Goal: Information Seeking & Learning: Learn about a topic

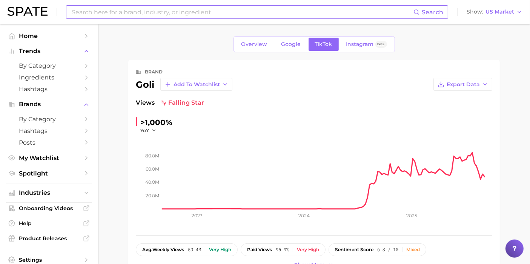
click at [184, 14] on input at bounding box center [242, 12] width 342 height 13
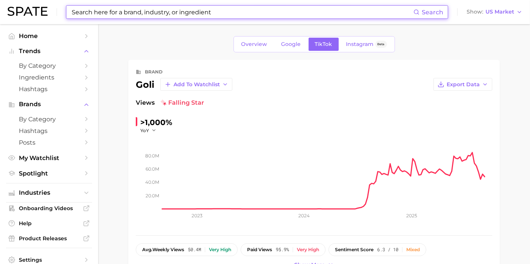
click at [182, 14] on input at bounding box center [242, 12] width 342 height 13
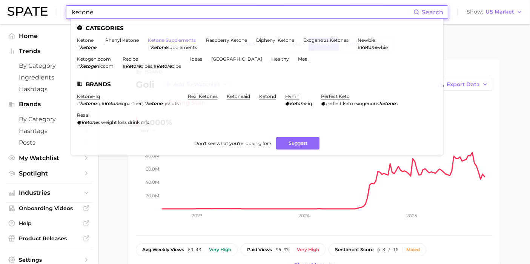
type input "ketone"
click at [178, 38] on link "ketone supplements" at bounding box center [172, 40] width 48 height 6
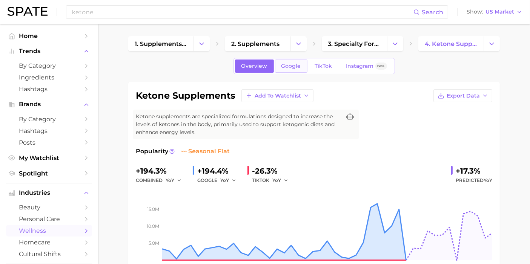
click at [293, 70] on link "Google" at bounding box center [291, 66] width 32 height 13
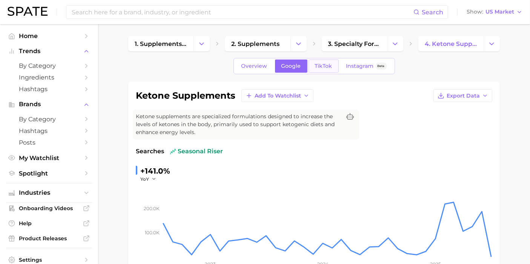
click at [320, 62] on link "TikTok" at bounding box center [323, 66] width 30 height 13
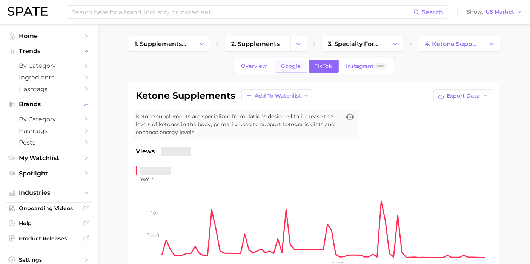
click at [282, 64] on span "Google" at bounding box center [291, 66] width 20 height 6
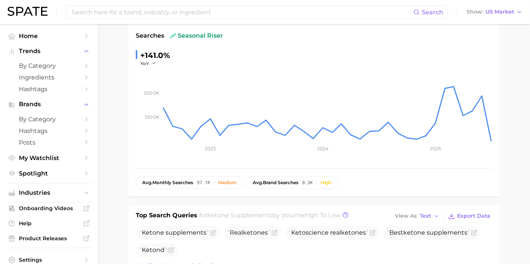
scroll to position [42, 0]
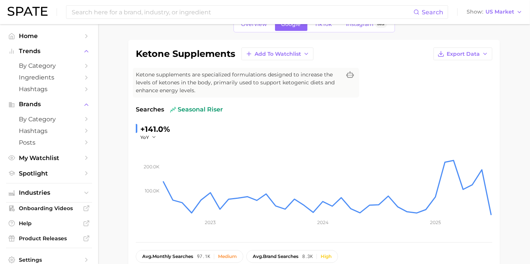
click at [173, 20] on div "Search Show US Market" at bounding box center [265, 12] width 515 height 24
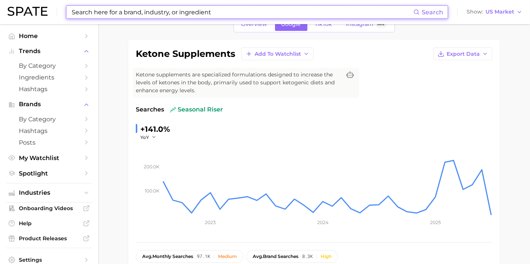
click at [170, 16] on input at bounding box center [242, 12] width 342 height 13
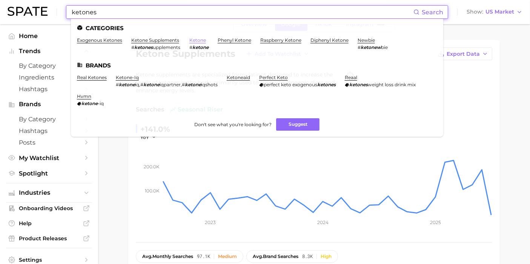
type input "ketones"
click at [197, 40] on link "ketone" at bounding box center [197, 40] width 17 height 6
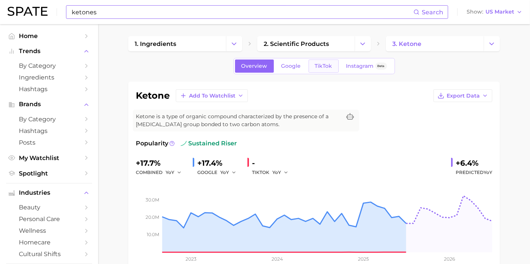
click at [319, 66] on span "TikTok" at bounding box center [323, 66] width 17 height 6
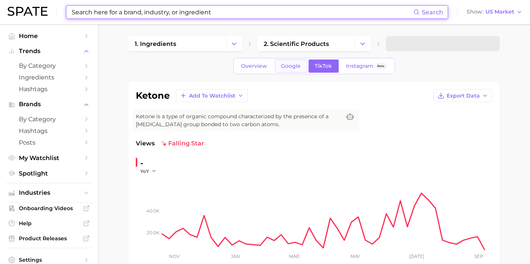
click at [294, 67] on span "Google" at bounding box center [291, 66] width 20 height 6
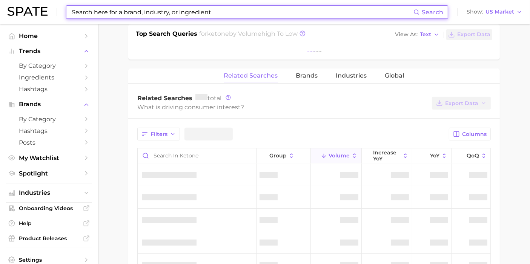
scroll to position [293, 0]
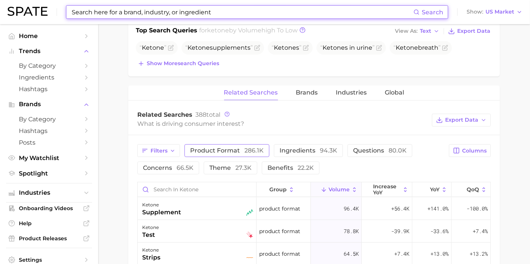
click at [234, 148] on span "product format 286.1k" at bounding box center [227, 150] width 74 height 7
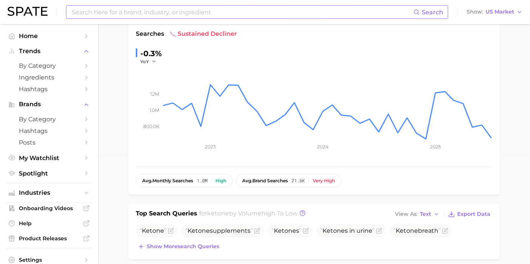
scroll to position [0, 0]
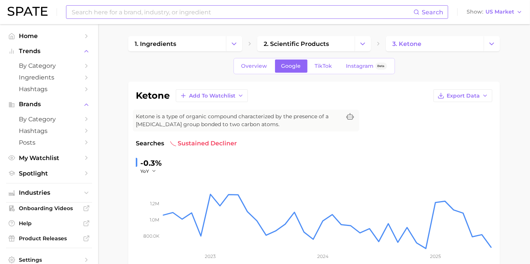
click at [145, 10] on input at bounding box center [242, 12] width 342 height 13
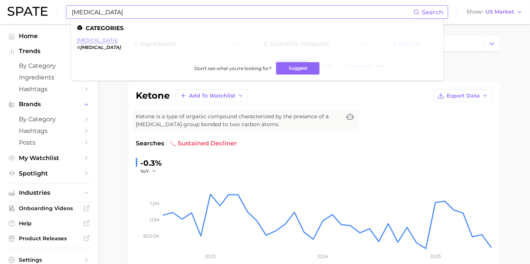
click at [86, 42] on link "[MEDICAL_DATA]" at bounding box center [97, 40] width 41 height 6
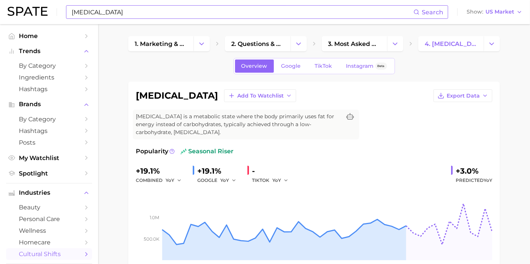
drag, startPoint x: 162, startPoint y: 19, endPoint x: 153, endPoint y: 14, distance: 10.3
click at [161, 19] on div "[MEDICAL_DATA] Search Show US Market" at bounding box center [265, 12] width 515 height 24
click at [147, 8] on input "[MEDICAL_DATA]" at bounding box center [242, 12] width 342 height 13
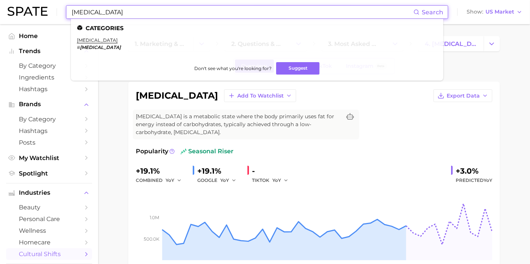
click at [147, 8] on input "[MEDICAL_DATA]" at bounding box center [242, 12] width 342 height 13
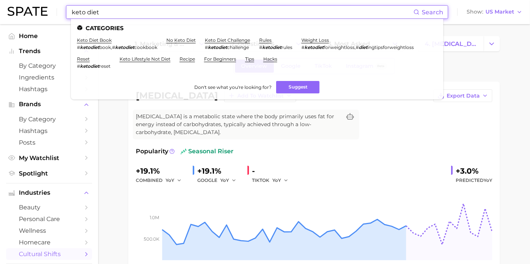
click at [196, 7] on input "keto diet" at bounding box center [242, 12] width 342 height 13
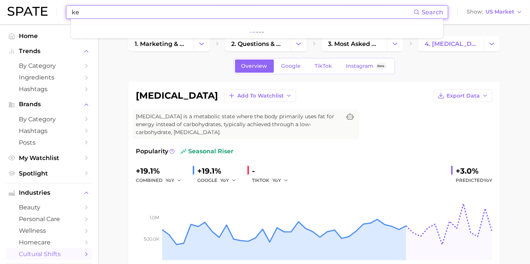
type input "k"
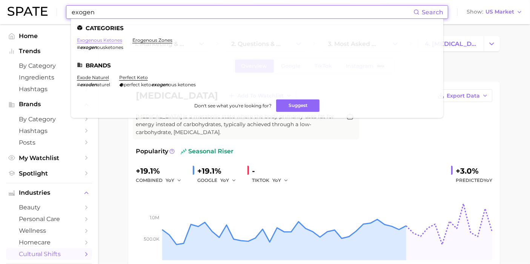
type input "exogen"
click at [101, 39] on link "exogenous ketones" at bounding box center [99, 40] width 45 height 6
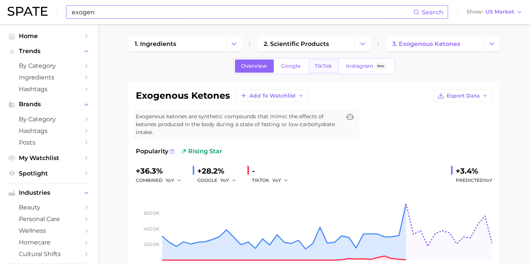
click at [323, 60] on link "TikTok" at bounding box center [323, 66] width 30 height 13
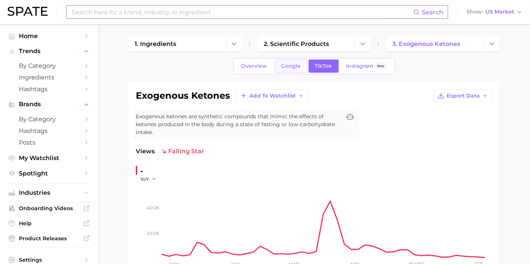
click at [291, 67] on span "Google" at bounding box center [291, 66] width 20 height 6
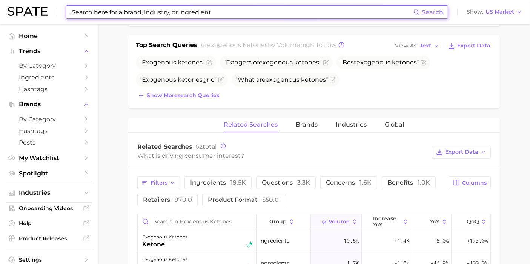
scroll to position [335, 0]
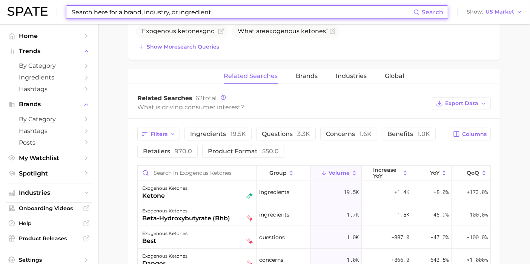
click at [307, 58] on div "Top Search Queries for exogenous ketones by Volume high to low View As Text Exp…" at bounding box center [313, 23] width 371 height 73
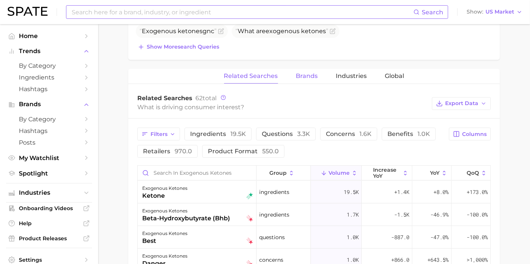
click at [308, 78] on span "Brands" at bounding box center [307, 76] width 22 height 7
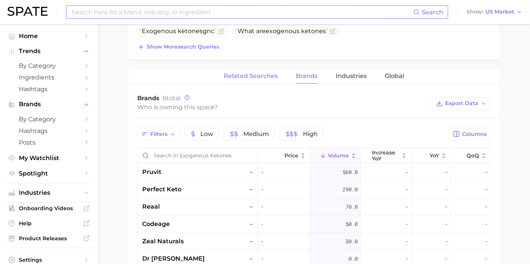
click at [269, 75] on span "Related Searches" at bounding box center [251, 76] width 54 height 7
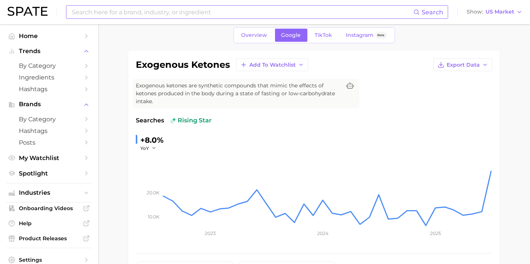
scroll to position [0, 0]
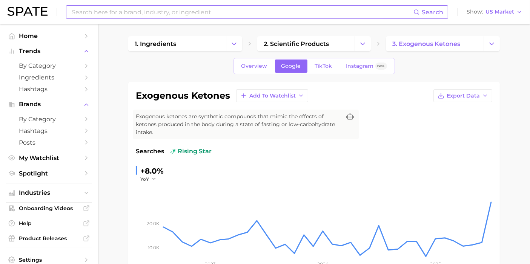
click at [178, 10] on input at bounding box center [242, 12] width 342 height 13
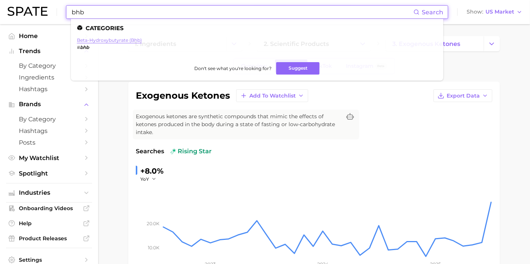
type input "bhb"
click at [113, 40] on link "beta-hydroxybutyrate (bhb)" at bounding box center [109, 40] width 65 height 6
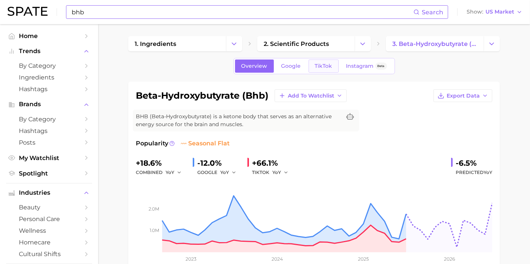
click at [324, 63] on span "TikTok" at bounding box center [323, 66] width 17 height 6
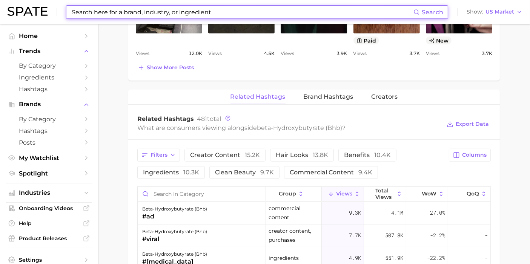
scroll to position [628, 0]
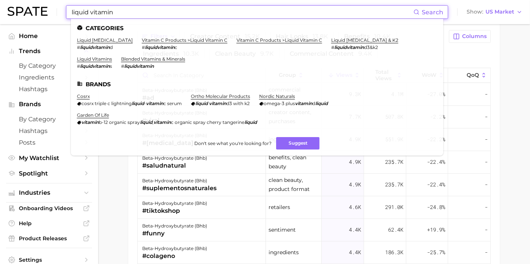
type input "liquid vitamin"
drag, startPoint x: 400, startPoint y: 47, endPoint x: 395, endPoint y: 40, distance: 7.8
click at [110, 63] on em "liquidvitamin" at bounding box center [95, 66] width 30 height 6
click at [112, 56] on link "liquid vitamins" at bounding box center [94, 59] width 35 height 6
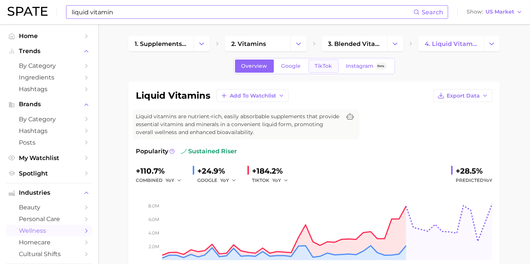
click at [325, 63] on span "TikTok" at bounding box center [323, 66] width 17 height 6
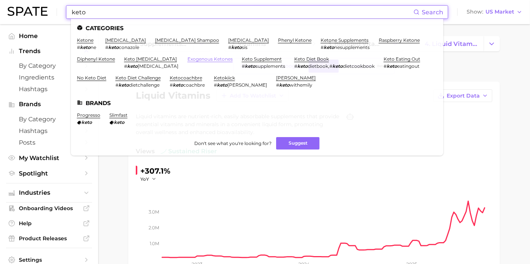
type input "keto"
click at [187, 56] on link "exogenous ketones" at bounding box center [209, 59] width 45 height 6
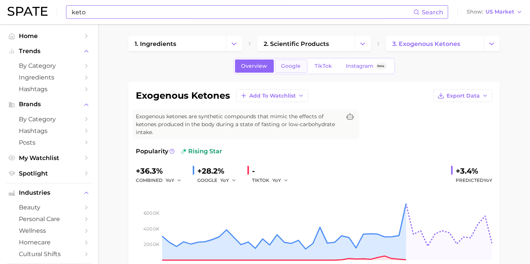
click at [301, 65] on link "Google" at bounding box center [291, 66] width 32 height 13
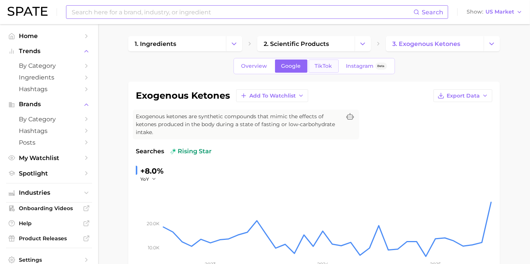
click at [308, 65] on link "TikTok" at bounding box center [323, 66] width 30 height 13
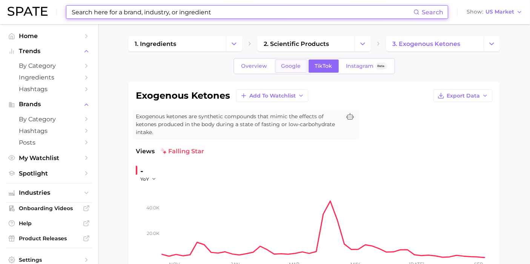
click at [295, 66] on span "Google" at bounding box center [291, 66] width 20 height 6
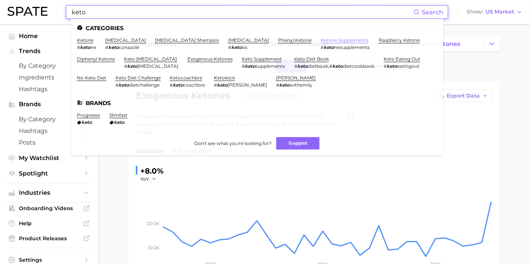
type input "keto"
click at [320, 38] on link "ketone supplements" at bounding box center [344, 40] width 48 height 6
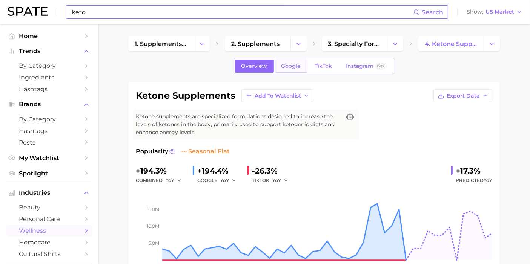
click at [288, 63] on span "Google" at bounding box center [291, 66] width 20 height 6
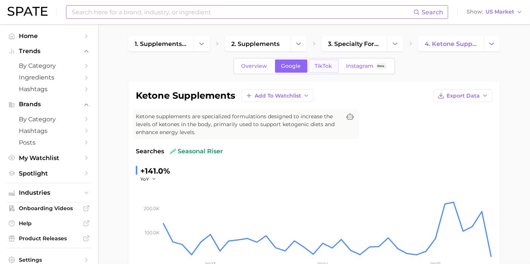
click at [315, 63] on span "TikTok" at bounding box center [323, 66] width 17 height 6
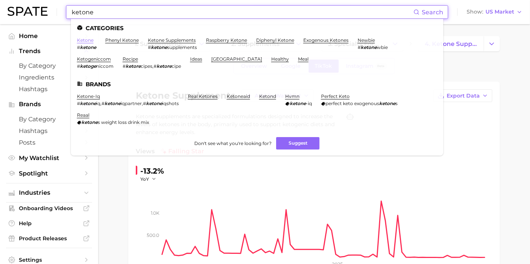
type input "ketone"
click at [87, 40] on link "ketone" at bounding box center [85, 40] width 17 height 6
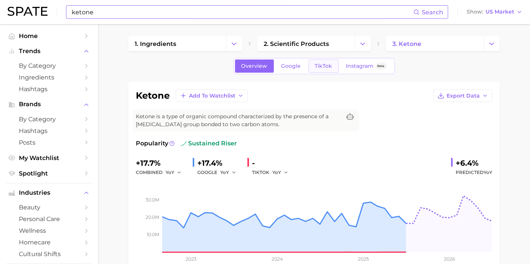
click at [327, 64] on span "TikTok" at bounding box center [323, 66] width 17 height 6
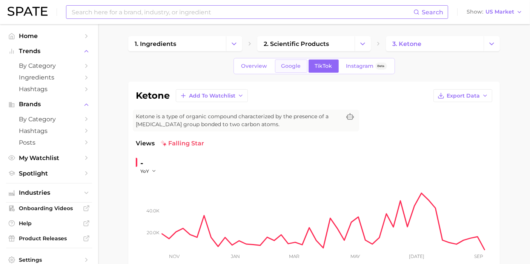
click at [296, 64] on span "Google" at bounding box center [291, 66] width 20 height 6
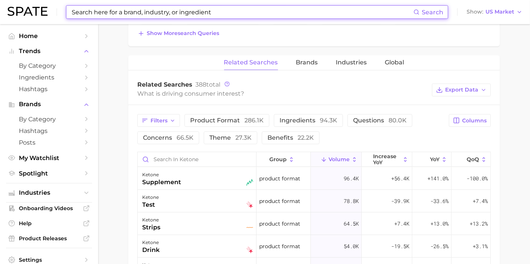
scroll to position [377, 0]
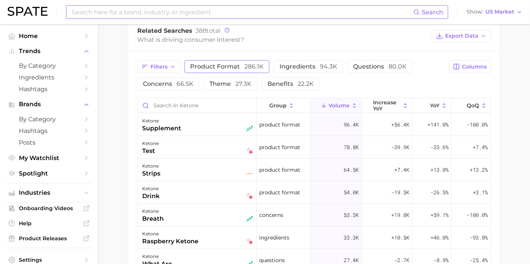
click at [234, 69] on button "product format 286.1k" at bounding box center [226, 66] width 85 height 13
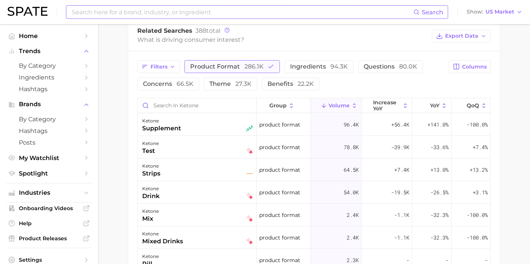
click at [234, 69] on button "product format 286.1k" at bounding box center [231, 66] width 95 height 13
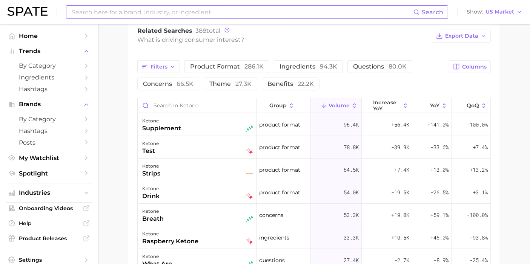
click at [203, 18] on input at bounding box center [242, 12] width 342 height 13
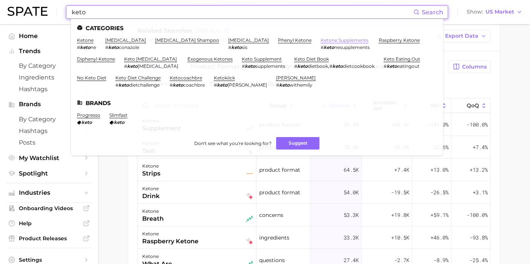
type input "keto"
click at [320, 38] on link "ketone supplements" at bounding box center [344, 40] width 48 height 6
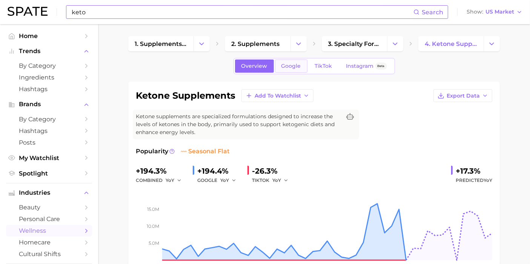
click at [303, 67] on link "Google" at bounding box center [291, 66] width 32 height 13
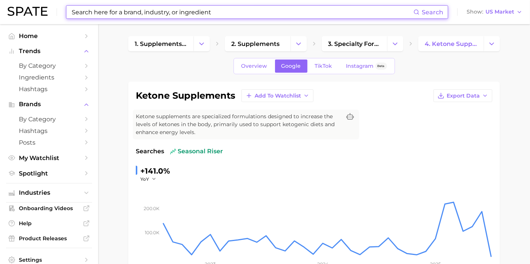
click at [208, 11] on input at bounding box center [242, 12] width 342 height 13
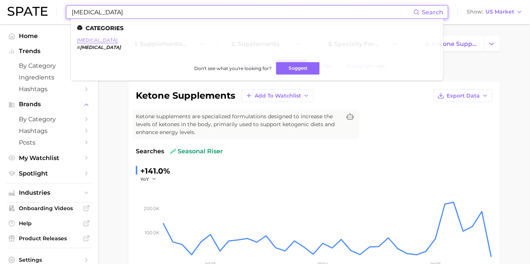
type input "[MEDICAL_DATA]"
click at [88, 41] on link "[MEDICAL_DATA]" at bounding box center [97, 40] width 41 height 6
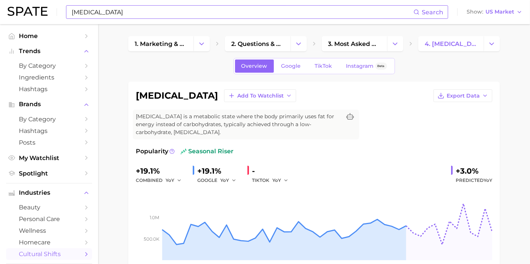
click at [291, 72] on div "Overview Google TikTok Instagram Beta" at bounding box center [313, 66] width 161 height 16
click at [291, 68] on span "Google" at bounding box center [291, 66] width 20 height 6
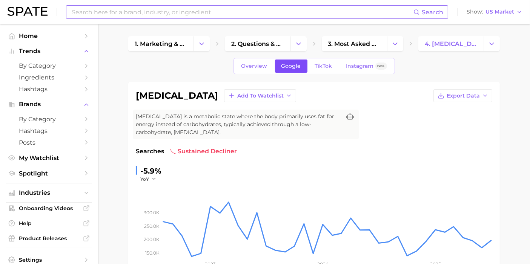
click at [302, 64] on link "Google" at bounding box center [291, 66] width 32 height 13
click at [316, 64] on span "TikTok" at bounding box center [323, 66] width 17 height 6
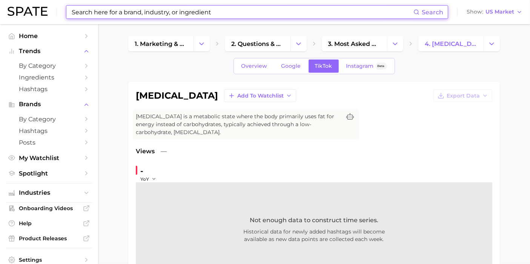
click at [147, 11] on input at bounding box center [242, 12] width 342 height 13
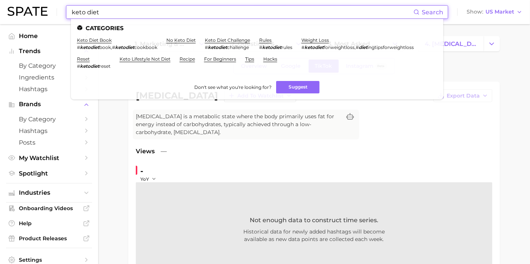
type input "keto diet"
click at [189, 37] on ul "Categories keto diet book # ketodiet book , # ketodiet cookbook no keto diet ke…" at bounding box center [257, 59] width 372 height 81
click at [188, 37] on link "no keto diet" at bounding box center [180, 40] width 29 height 6
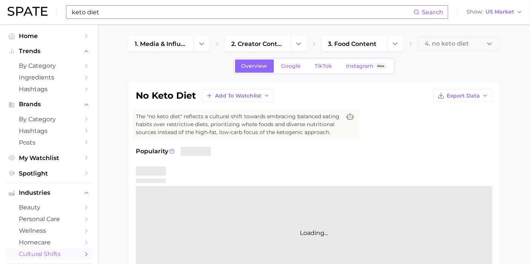
click at [187, 3] on div "keto diet Search Show US Market" at bounding box center [265, 12] width 515 height 24
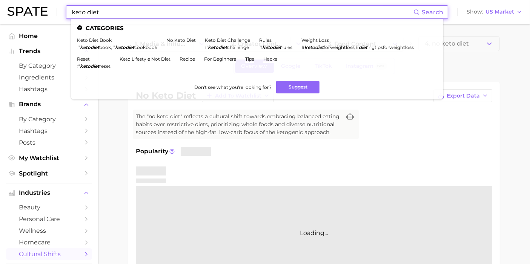
click at [190, 11] on input "keto diet" at bounding box center [242, 12] width 342 height 13
click at [136, 133] on span "The "no keto diet" reflects a cultural shift towards embracing balanced eating …" at bounding box center [238, 125] width 205 height 24
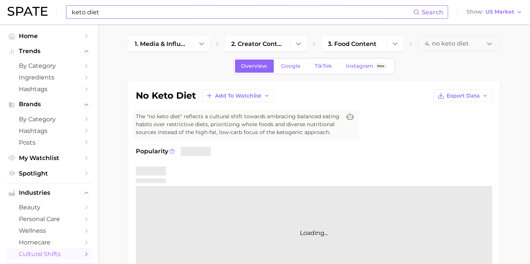
click at [145, 11] on input "keto diet" at bounding box center [242, 12] width 342 height 13
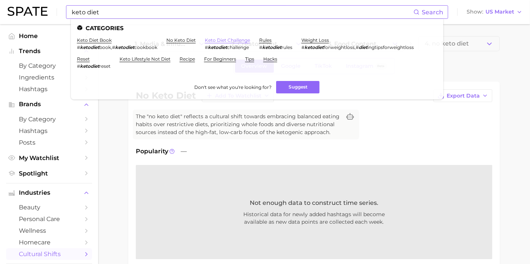
click at [217, 37] on link "keto diet challenge" at bounding box center [227, 40] width 45 height 6
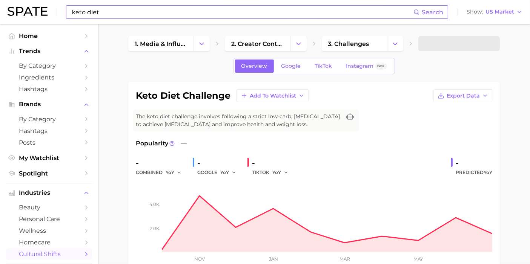
click at [169, 12] on input "keto diet" at bounding box center [242, 12] width 342 height 13
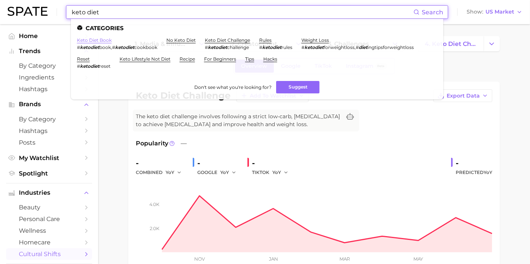
click at [92, 39] on link "keto diet book" at bounding box center [94, 40] width 35 height 6
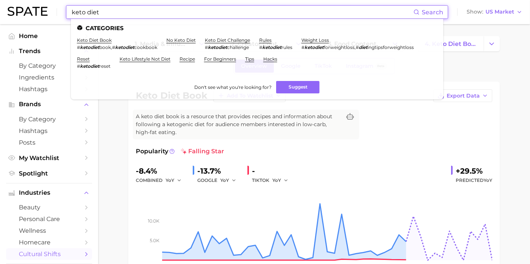
click at [141, 12] on input "keto diet" at bounding box center [242, 12] width 342 height 13
click at [172, 38] on link "no keto diet" at bounding box center [180, 40] width 29 height 6
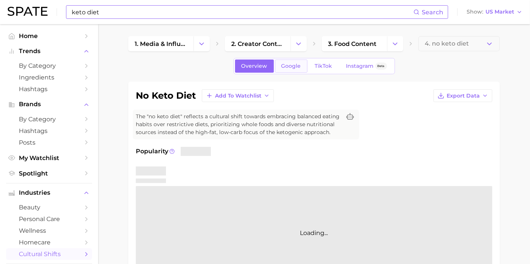
click at [292, 60] on link "Google" at bounding box center [291, 66] width 32 height 13
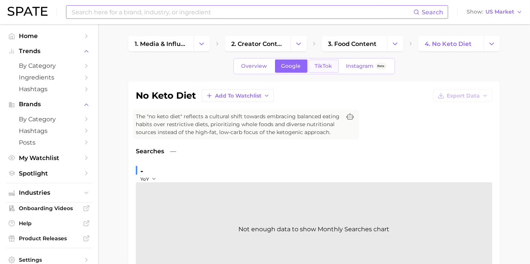
click at [317, 69] on link "TikTok" at bounding box center [323, 66] width 30 height 13
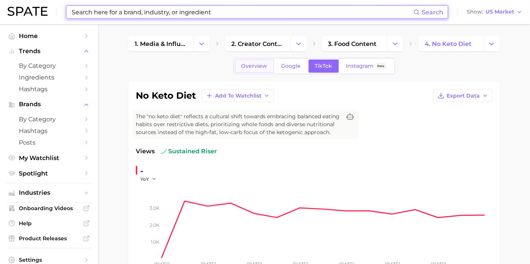
click at [262, 64] on span "Overview" at bounding box center [254, 66] width 26 height 6
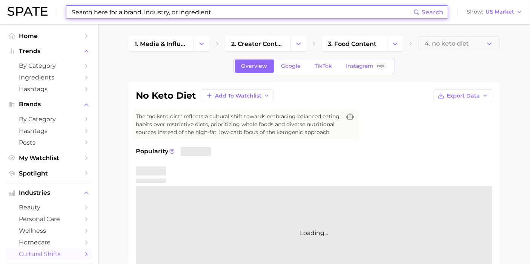
click at [124, 13] on input at bounding box center [242, 12] width 342 height 13
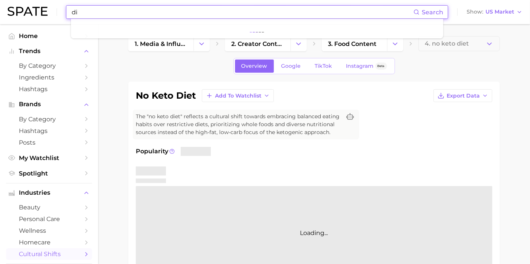
type input "d"
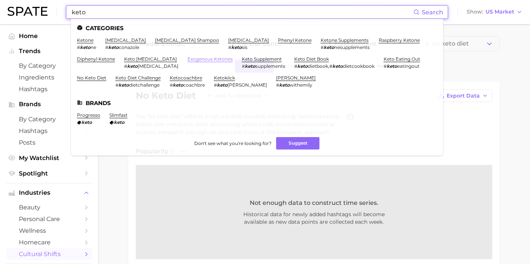
type input "keto"
click at [187, 58] on link "exogenous ketones" at bounding box center [209, 59] width 45 height 6
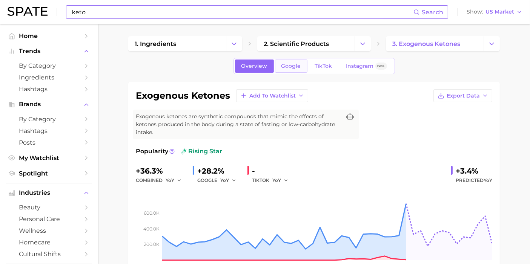
click at [294, 67] on span "Google" at bounding box center [291, 66] width 20 height 6
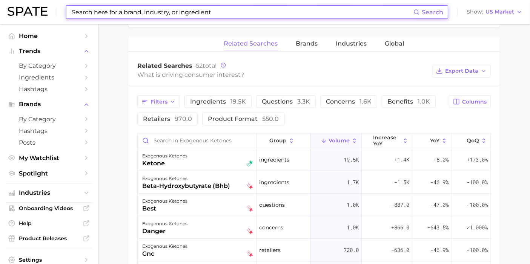
scroll to position [419, 0]
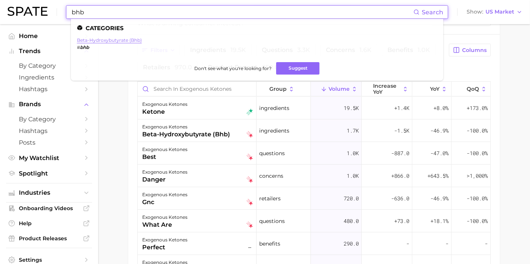
type input "bhb"
click at [118, 40] on link "beta-hydroxybutyrate (bhb)" at bounding box center [109, 40] width 65 height 6
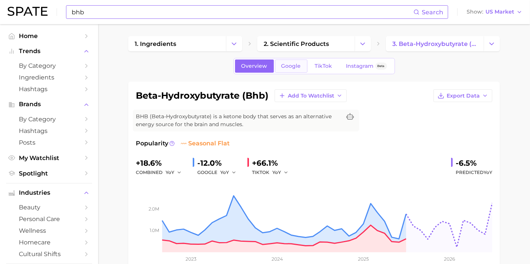
click at [285, 69] on link "Google" at bounding box center [291, 66] width 32 height 13
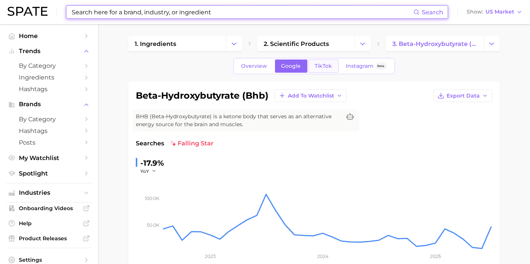
click at [327, 68] on span "TikTok" at bounding box center [323, 66] width 17 height 6
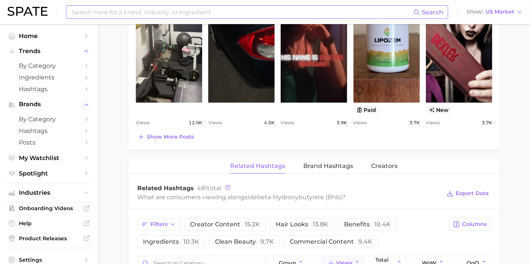
scroll to position [335, 0]
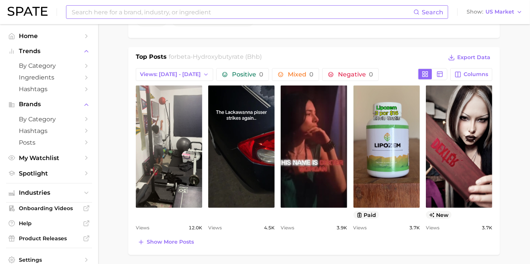
click at [241, 14] on input at bounding box center [242, 12] width 342 height 13
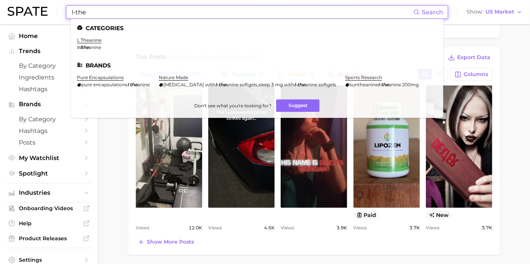
type input "l-the"
click at [88, 36] on ul "Categories l theanine # lthe anine Brands pure encapsulations pure encapsulatio…" at bounding box center [257, 68] width 372 height 99
click at [91, 39] on link "l theanine" at bounding box center [89, 40] width 25 height 6
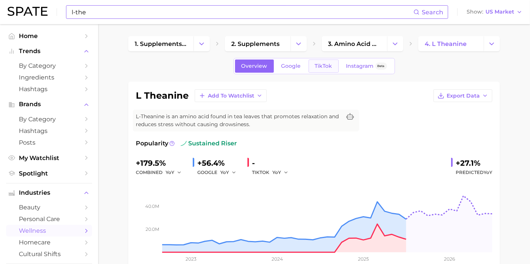
click at [326, 68] on span "TikTok" at bounding box center [323, 66] width 17 height 6
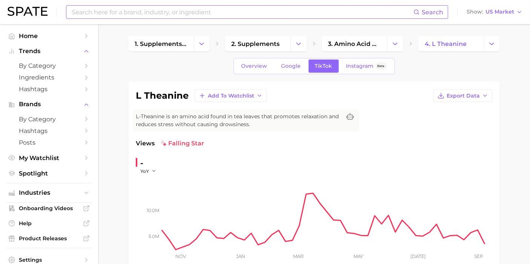
click at [171, 16] on input at bounding box center [242, 12] width 342 height 13
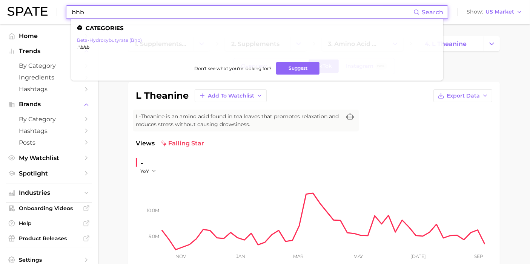
type input "bhb"
click at [91, 38] on link "beta-hydroxybutyrate (bhb)" at bounding box center [109, 40] width 65 height 6
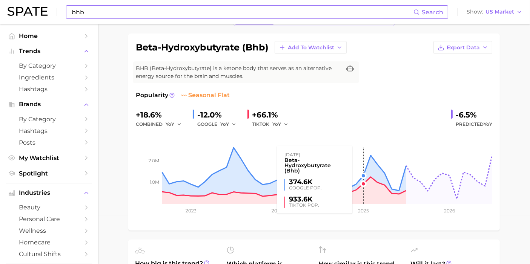
scroll to position [42, 0]
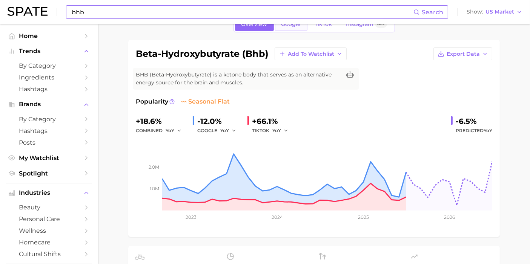
click at [300, 27] on span "Google" at bounding box center [291, 24] width 20 height 6
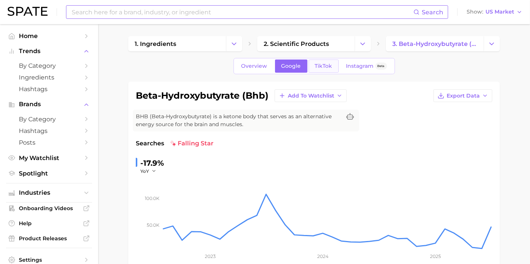
click at [332, 67] on link "TikTok" at bounding box center [323, 66] width 30 height 13
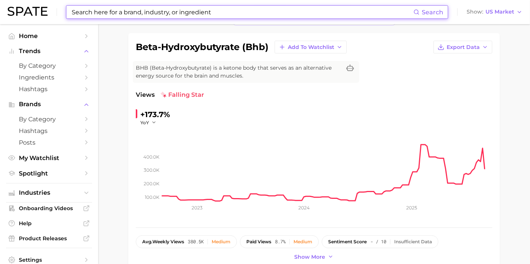
scroll to position [84, 0]
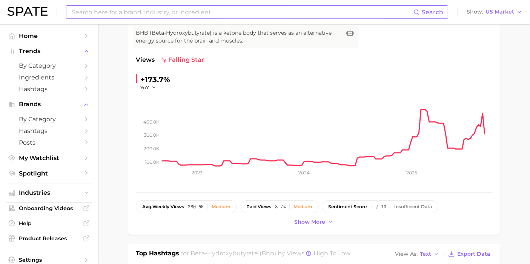
click at [291, 16] on input at bounding box center [242, 12] width 342 height 13
click at [191, 6] on input at bounding box center [242, 12] width 342 height 13
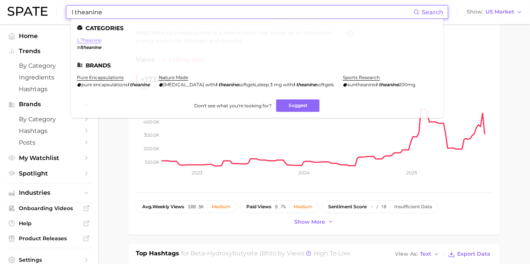
type input "l theanine"
click at [91, 42] on link "l theanine" at bounding box center [89, 40] width 25 height 6
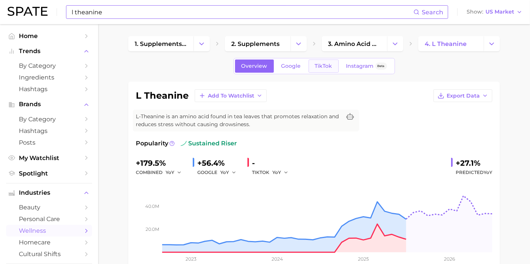
click at [326, 62] on link "TikTok" at bounding box center [323, 66] width 30 height 13
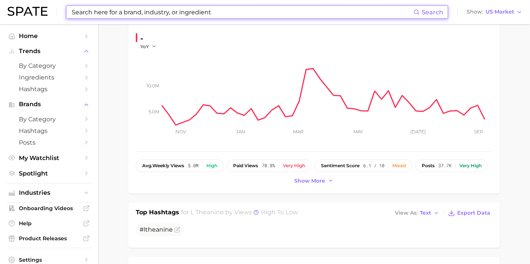
scroll to position [126, 0]
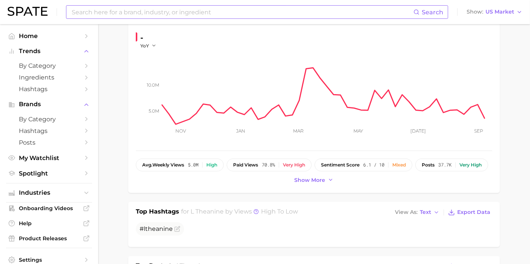
click at [208, 10] on input at bounding box center [242, 12] width 342 height 13
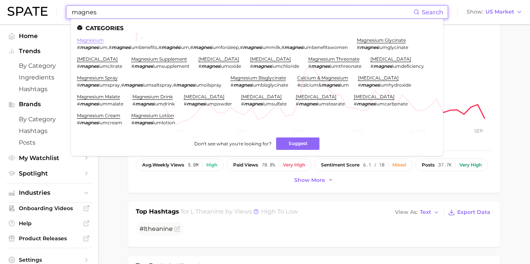
type input "magnes"
click at [98, 40] on link "magnesium" at bounding box center [90, 40] width 27 height 6
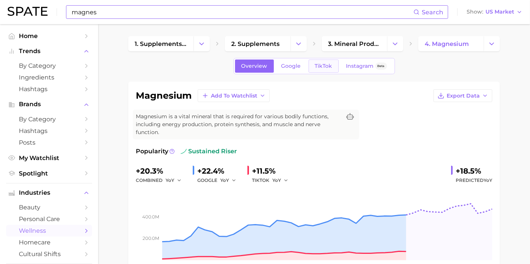
click at [324, 66] on span "TikTok" at bounding box center [323, 66] width 17 height 6
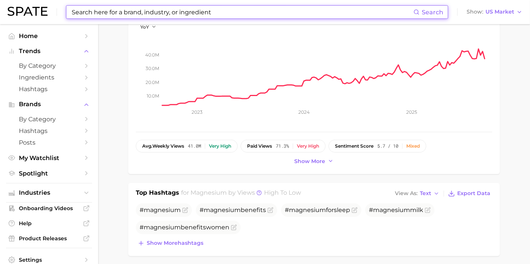
scroll to position [126, 0]
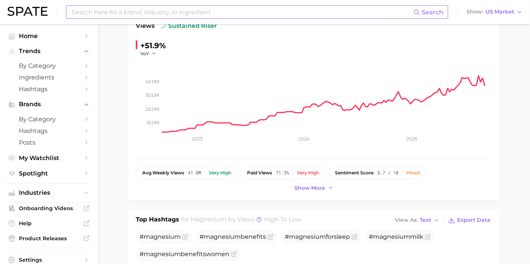
click at [199, 14] on input at bounding box center [242, 12] width 342 height 13
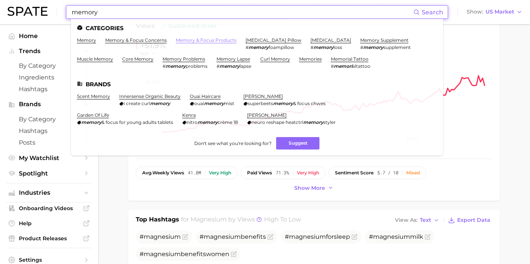
type input "memory"
click at [193, 42] on link "memory & focus products" at bounding box center [206, 40] width 61 height 6
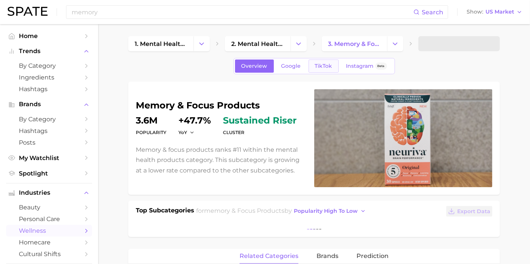
click at [315, 68] on span "TikTok" at bounding box center [323, 66] width 17 height 6
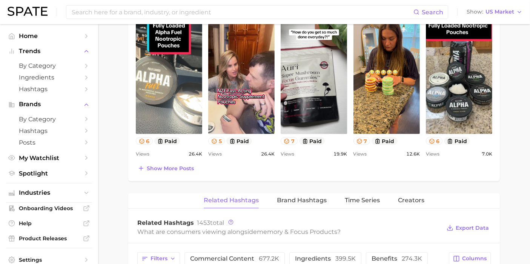
scroll to position [461, 0]
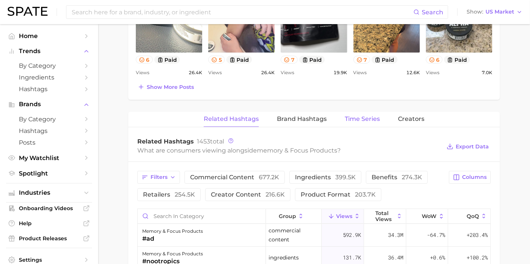
click at [367, 119] on span "Time Series" at bounding box center [362, 119] width 35 height 7
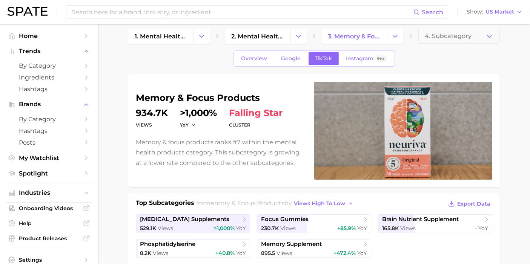
scroll to position [0, 0]
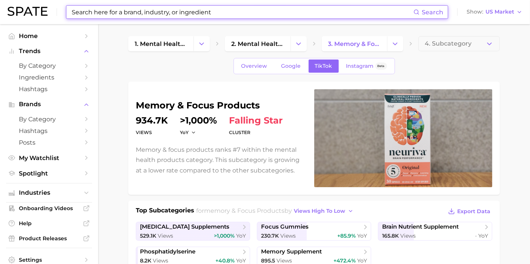
click at [217, 7] on input at bounding box center [242, 12] width 342 height 13
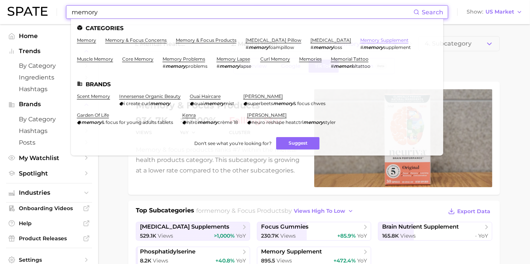
type input "memory"
click at [360, 40] on link "memory supplement" at bounding box center [384, 40] width 48 height 6
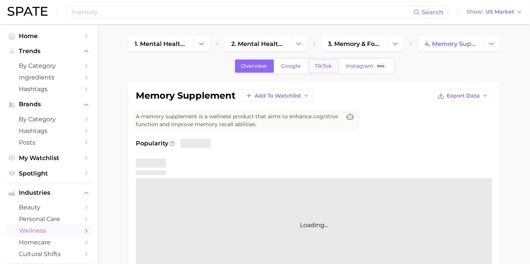
click at [323, 60] on link "TikTok" at bounding box center [323, 66] width 30 height 13
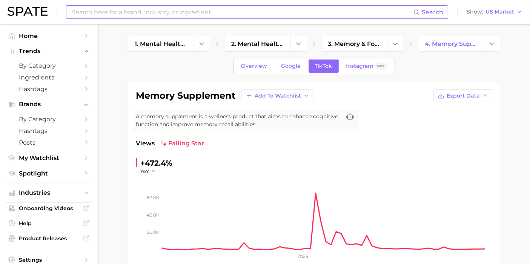
click at [280, 12] on input at bounding box center [242, 12] width 342 height 13
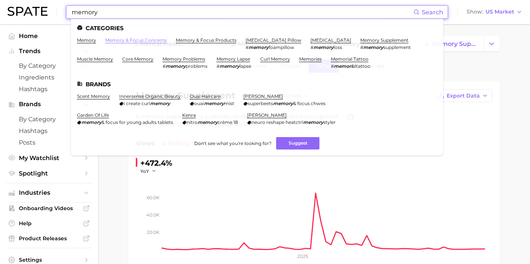
type input "memory"
click at [149, 40] on link "memory & focus concerns" at bounding box center [135, 40] width 61 height 6
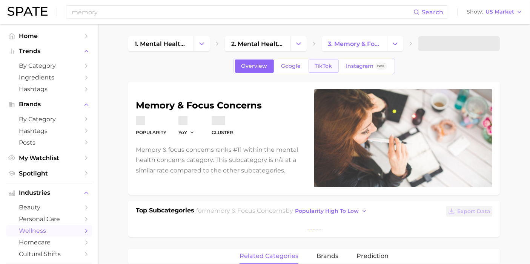
click at [316, 65] on span "TikTok" at bounding box center [323, 66] width 17 height 6
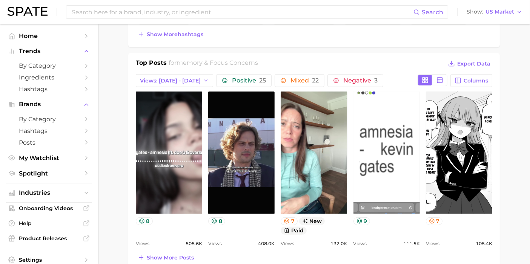
scroll to position [419, 0]
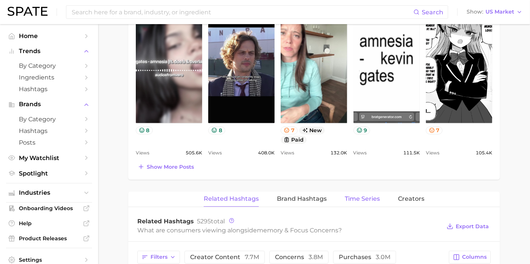
click at [363, 196] on span "Time Series" at bounding box center [362, 199] width 35 height 7
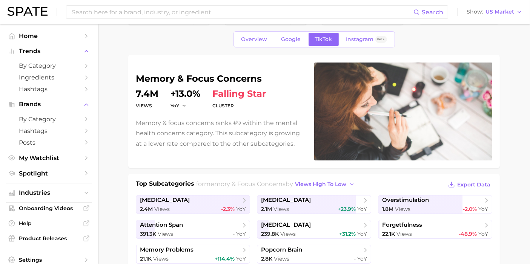
scroll to position [0, 0]
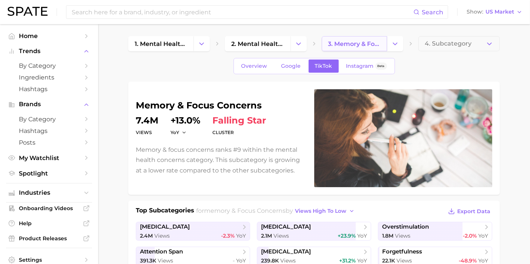
click at [355, 48] on link "3. memory & focus concerns" at bounding box center [354, 43] width 65 height 15
click at [269, 42] on span "2. mental health concerns" at bounding box center [257, 43] width 52 height 7
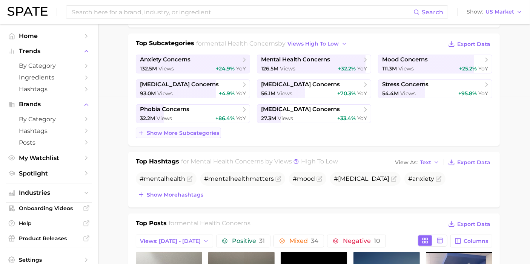
click at [151, 132] on span "Show more subcategories" at bounding box center [183, 133] width 72 height 6
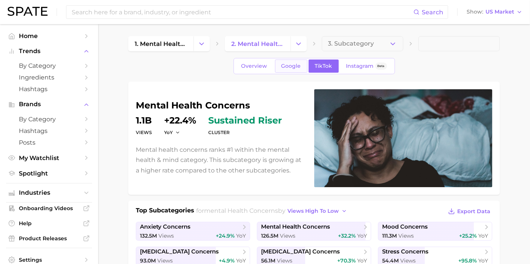
click at [280, 60] on link "Google" at bounding box center [291, 66] width 32 height 13
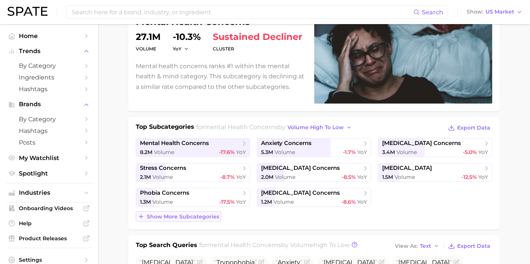
click at [169, 216] on span "Show more subcategories" at bounding box center [183, 217] width 72 height 6
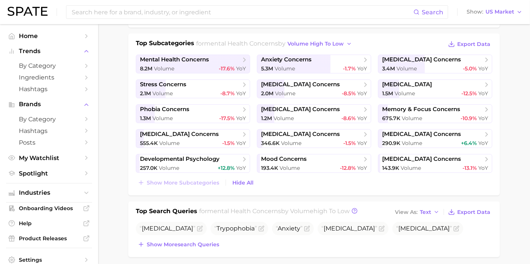
click at [194, 187] on div "Top Subcategories for mental health concerns by volume high to low Export Data …" at bounding box center [313, 115] width 371 height 162
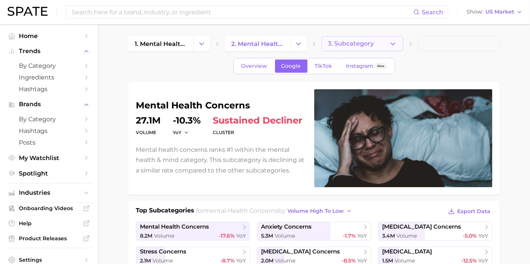
click at [344, 41] on span "3. Subcategory" at bounding box center [351, 43] width 46 height 7
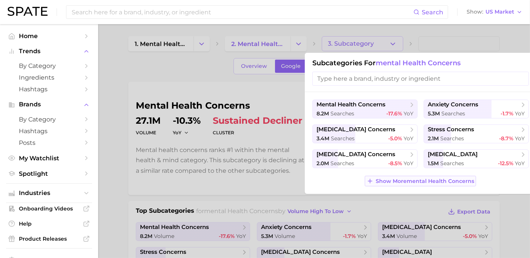
click at [417, 184] on button "Show More mental health concerns" at bounding box center [419, 181] width 111 height 11
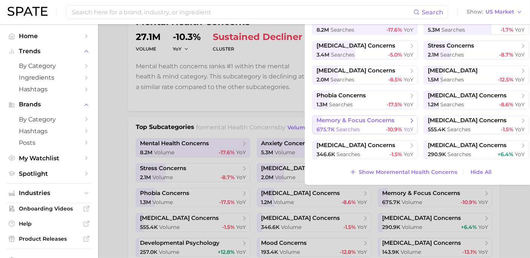
click at [363, 129] on div "675.7k searches -10.9% YoY" at bounding box center [364, 129] width 97 height 7
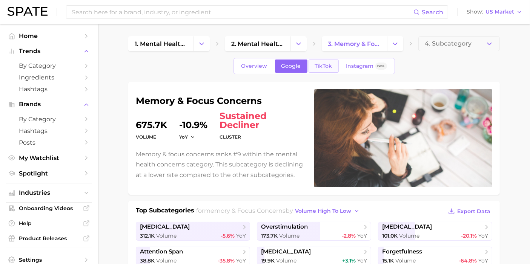
click at [319, 70] on link "TikTok" at bounding box center [323, 66] width 30 height 13
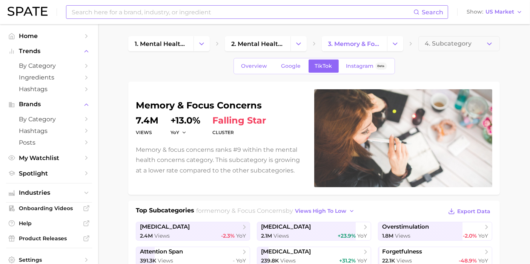
click at [229, 15] on input at bounding box center [242, 12] width 342 height 13
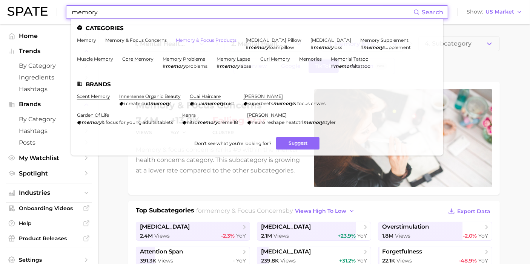
type input "memory"
click at [204, 41] on link "memory & focus products" at bounding box center [206, 40] width 61 height 6
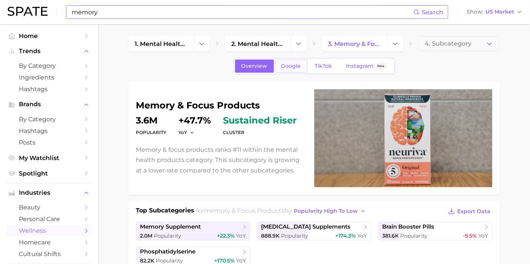
drag, startPoint x: 298, startPoint y: 54, endPoint x: 298, endPoint y: 66, distance: 12.4
click at [298, 66] on span "Google" at bounding box center [291, 66] width 20 height 6
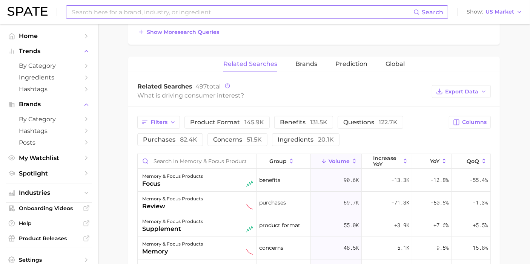
scroll to position [293, 0]
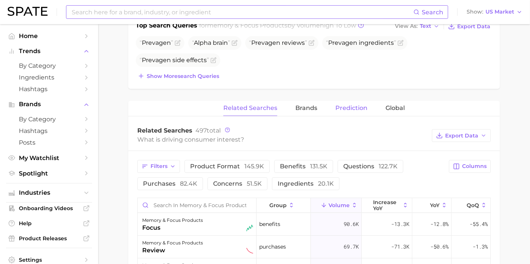
click at [356, 106] on span "Prediction" at bounding box center [351, 108] width 32 height 7
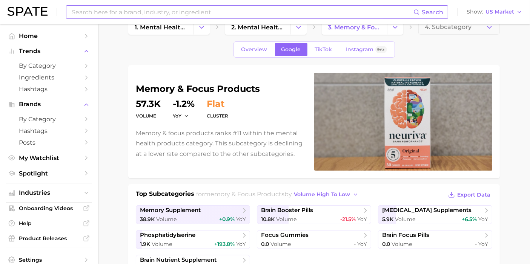
scroll to position [0, 0]
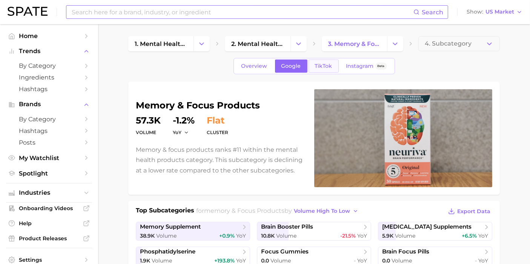
click at [315, 63] on span "TikTok" at bounding box center [323, 66] width 17 height 6
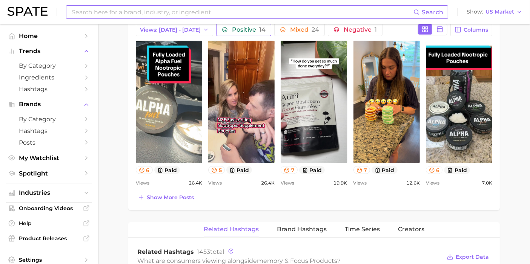
scroll to position [461, 0]
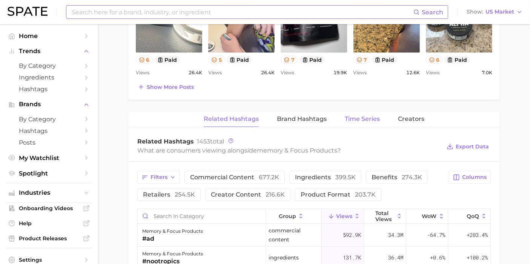
click at [359, 117] on span "Time Series" at bounding box center [362, 119] width 35 height 7
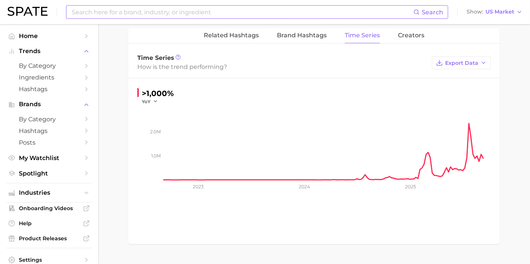
click at [151, 105] on icon "1.0m 2.0m 2023 2024 2025" at bounding box center [313, 152] width 353 height 94
click at [151, 101] on button "YoY" at bounding box center [150, 101] width 16 height 6
click at [166, 138] on button "MoM" at bounding box center [183, 140] width 83 height 14
click at [153, 100] on span "MoM" at bounding box center [147, 101] width 11 height 6
click at [168, 149] on button "WoW" at bounding box center [183, 153] width 83 height 14
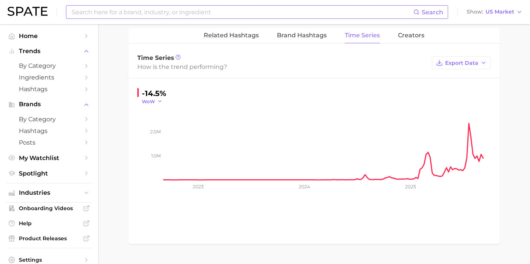
click at [158, 99] on icon "button" at bounding box center [159, 101] width 5 height 5
click at [167, 126] on button "QoQ" at bounding box center [183, 126] width 83 height 14
click at [155, 101] on icon "button" at bounding box center [157, 101] width 5 height 5
click at [160, 115] on button "YoY" at bounding box center [183, 113] width 83 height 14
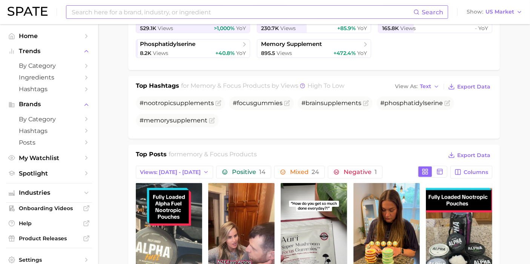
scroll to position [209, 0]
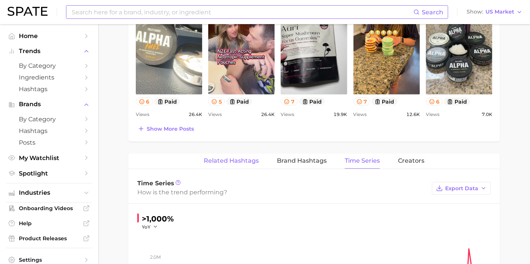
click at [236, 158] on span "Related Hashtags" at bounding box center [231, 161] width 55 height 7
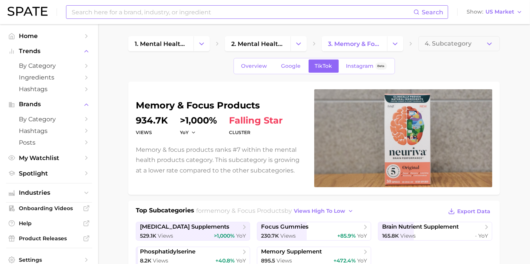
drag, startPoint x: 266, startPoint y: 4, endPoint x: 266, endPoint y: 11, distance: 7.2
click at [265, 6] on div "Search Show US Market" at bounding box center [265, 12] width 515 height 24
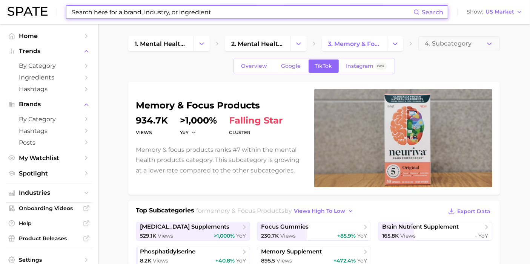
click at [266, 11] on input at bounding box center [242, 12] width 342 height 13
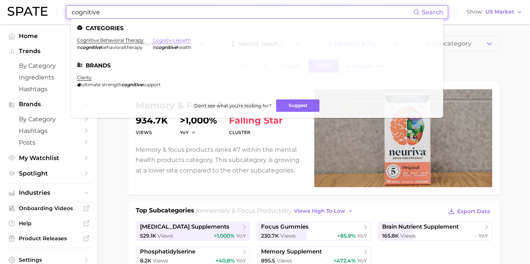
type input "cognitive"
click at [167, 39] on link "cognitive health" at bounding box center [172, 40] width 38 height 6
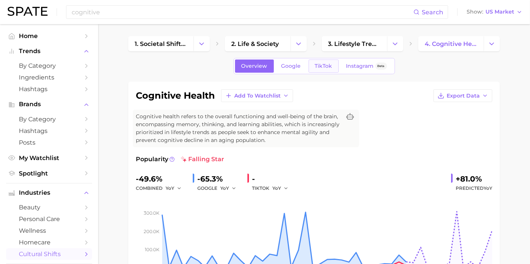
click at [327, 67] on span "TikTok" at bounding box center [323, 66] width 17 height 6
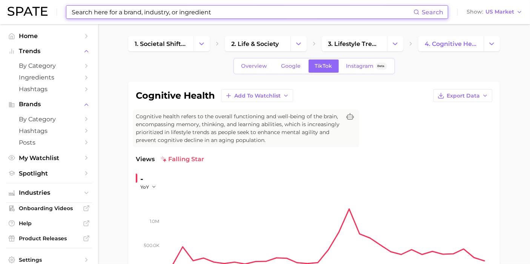
click at [258, 17] on input at bounding box center [242, 12] width 342 height 13
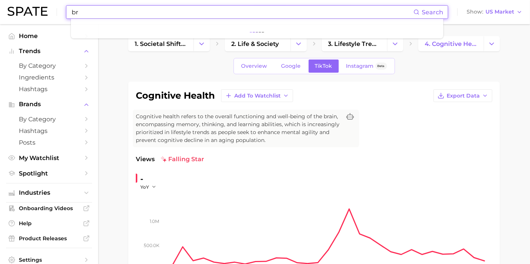
type input "b"
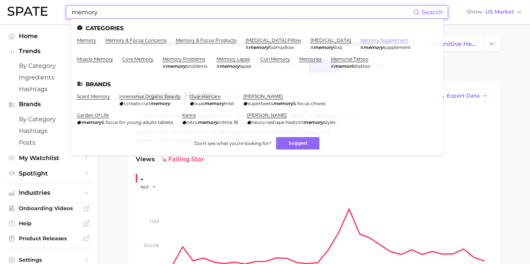
type input "memory"
click at [368, 41] on link "memory supplement" at bounding box center [384, 40] width 48 height 6
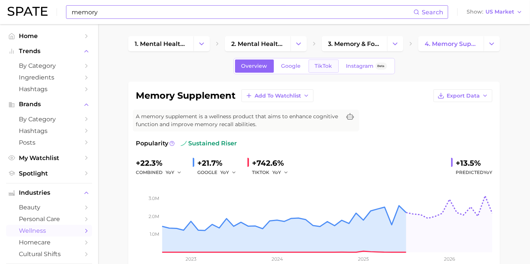
click at [329, 70] on link "TikTok" at bounding box center [323, 66] width 30 height 13
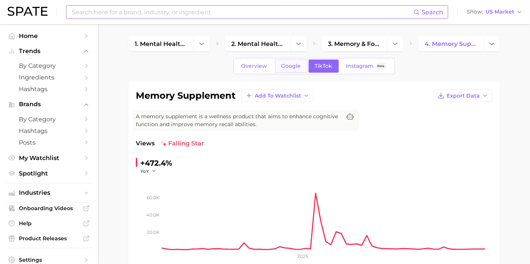
click at [300, 72] on link "Google" at bounding box center [291, 66] width 32 height 13
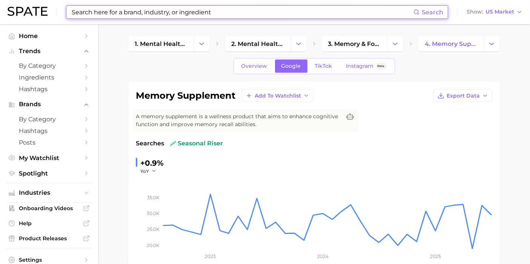
scroll to position [167, 0]
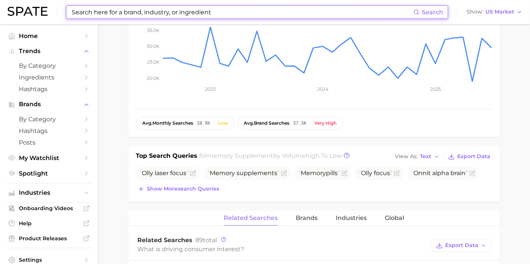
click at [195, 11] on input at bounding box center [242, 12] width 342 height 13
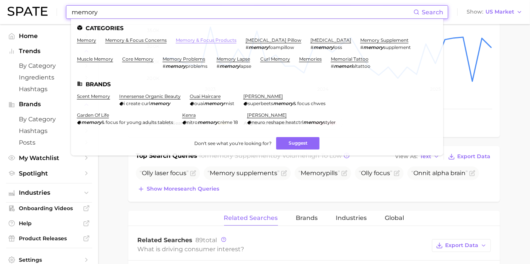
type input "memory"
click at [205, 42] on link "memory & focus products" at bounding box center [206, 40] width 61 height 6
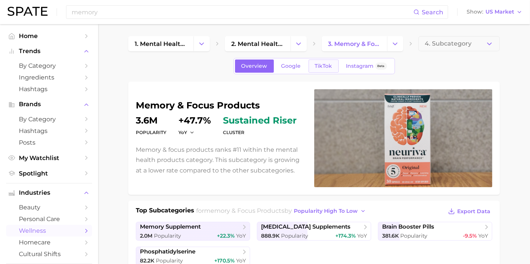
click at [325, 64] on span "TikTok" at bounding box center [323, 66] width 17 height 6
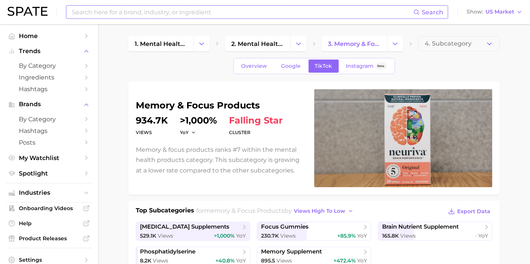
click at [175, 5] on div "Search" at bounding box center [257, 12] width 382 height 14
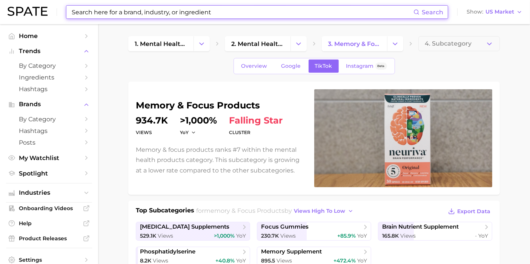
click at [181, 11] on input at bounding box center [242, 12] width 342 height 13
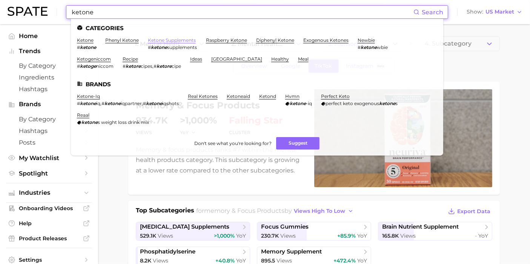
type input "ketone"
click at [164, 42] on link "ketone supplements" at bounding box center [172, 40] width 48 height 6
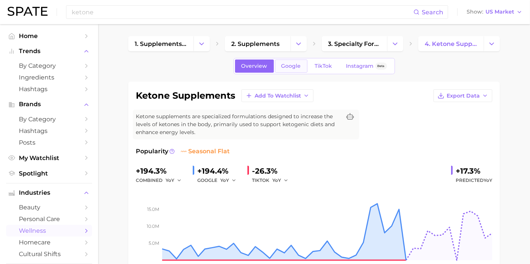
drag, startPoint x: 295, startPoint y: 73, endPoint x: 293, endPoint y: 68, distance: 5.7
click at [295, 73] on div "Overview Google TikTok Instagram Beta" at bounding box center [313, 66] width 161 height 16
click at [293, 67] on span "Google" at bounding box center [291, 66] width 20 height 6
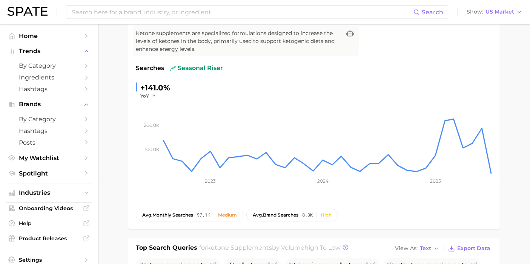
scroll to position [42, 0]
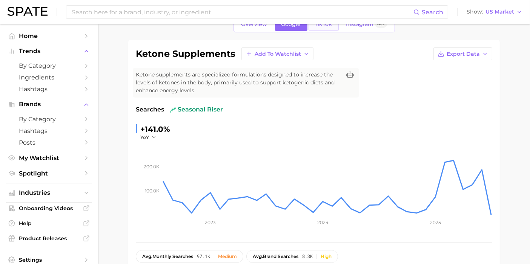
click at [325, 27] on span "TikTok" at bounding box center [323, 24] width 17 height 6
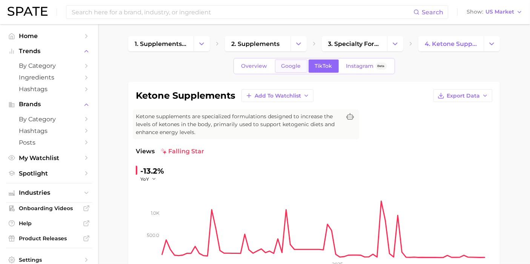
click at [294, 70] on link "Google" at bounding box center [291, 66] width 32 height 13
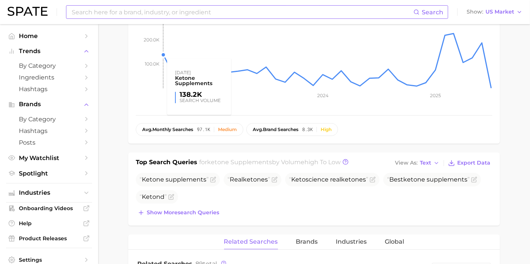
scroll to position [84, 0]
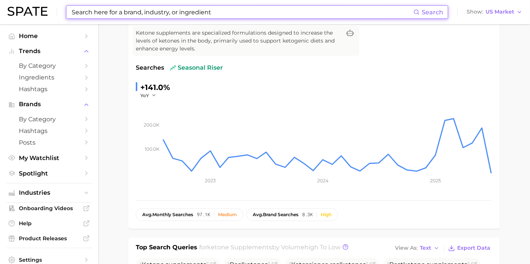
click at [192, 14] on input at bounding box center [242, 12] width 342 height 13
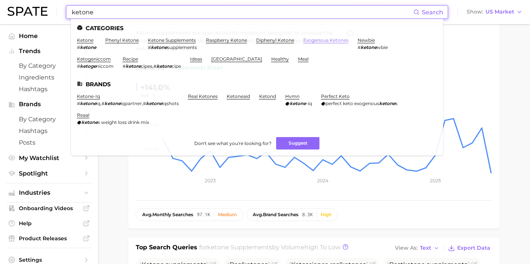
type input "ketone"
click at [340, 38] on link "exogenous ketones" at bounding box center [325, 40] width 45 height 6
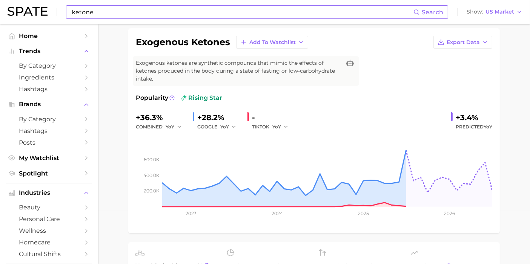
scroll to position [42, 0]
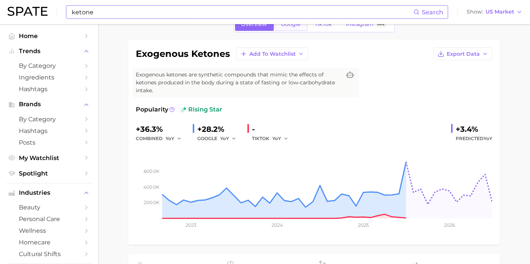
click at [290, 27] on link "Google" at bounding box center [291, 24] width 32 height 13
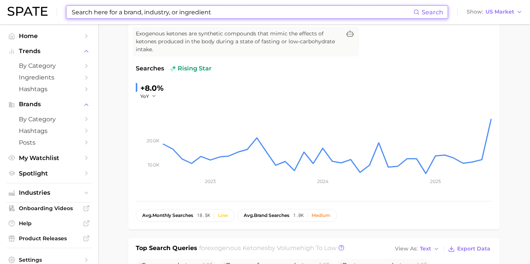
scroll to position [42, 0]
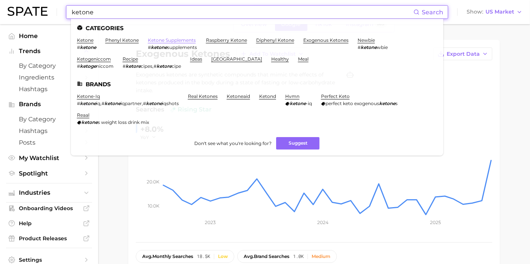
type input "ketone"
click at [170, 39] on link "ketone supplements" at bounding box center [172, 40] width 48 height 6
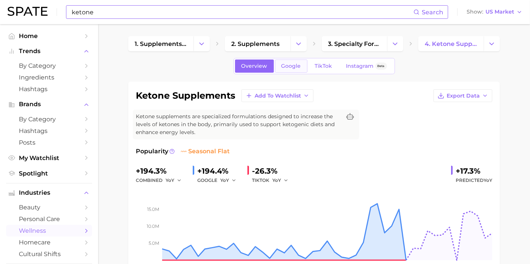
click at [291, 67] on span "Google" at bounding box center [291, 66] width 20 height 6
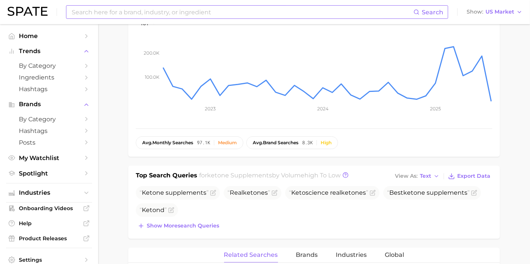
scroll to position [126, 0]
